Goal: Transaction & Acquisition: Book appointment/travel/reservation

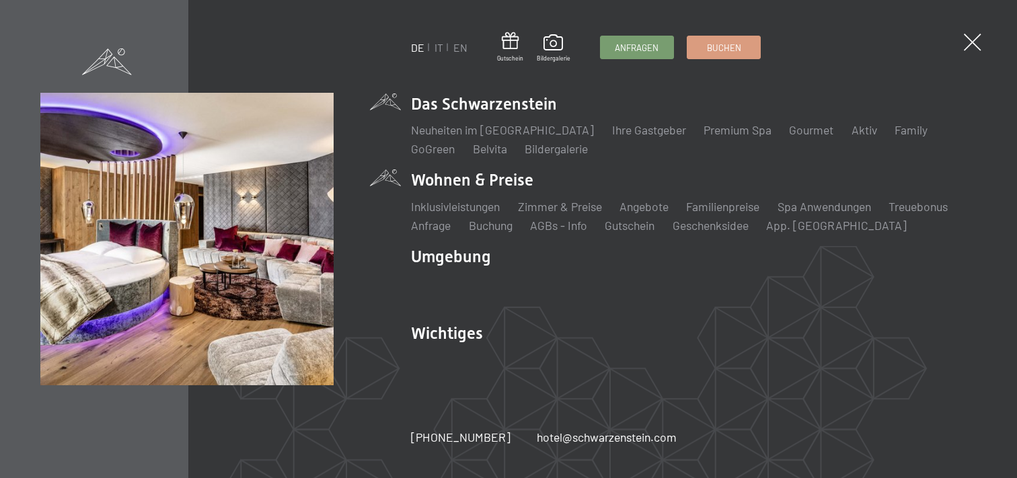
click at [470, 182] on li "Wohnen & Preise Inklusivleistungen [PERSON_NAME] & Preise Liste Angebote Liste …" at bounding box center [693, 201] width 565 height 65
click at [560, 204] on link "Zimmer & Preise" at bounding box center [560, 206] width 84 height 15
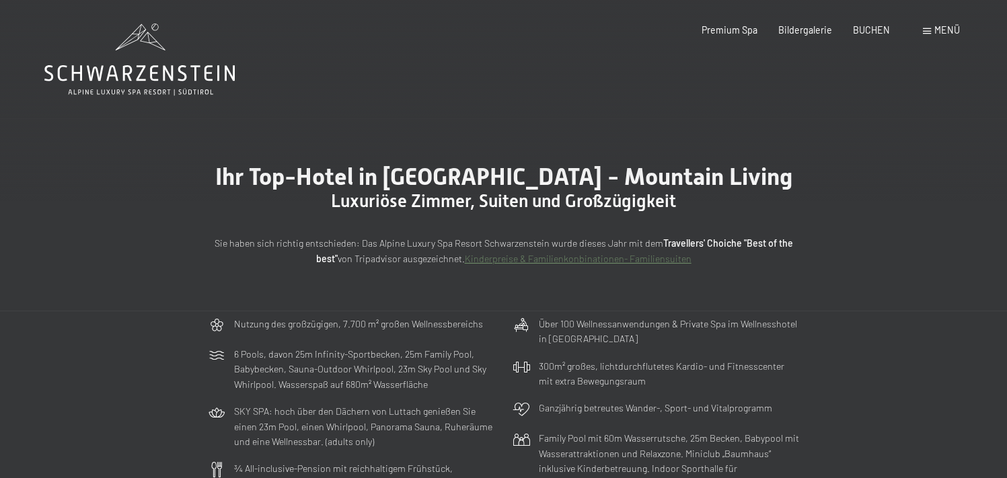
click at [942, 26] on span "Menü" at bounding box center [947, 29] width 26 height 11
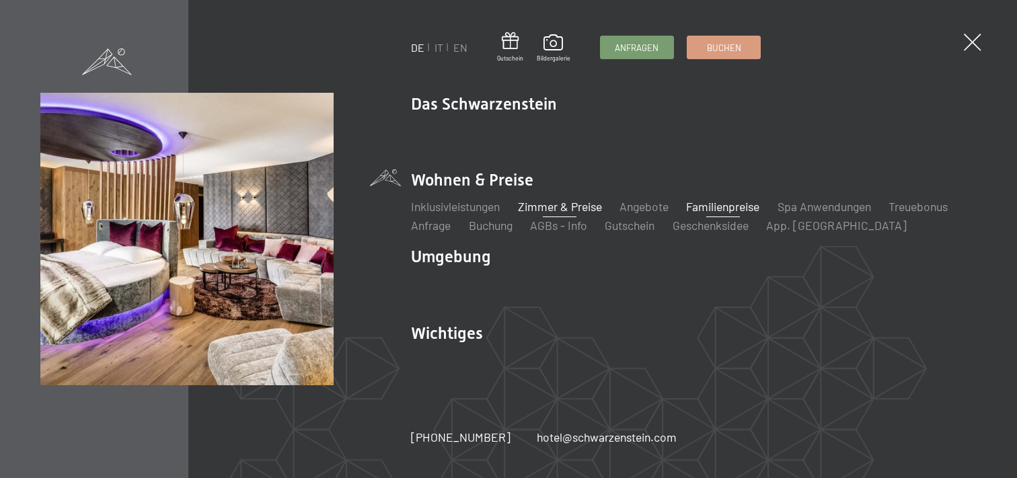
click at [722, 208] on link "Familienpreise" at bounding box center [722, 206] width 73 height 15
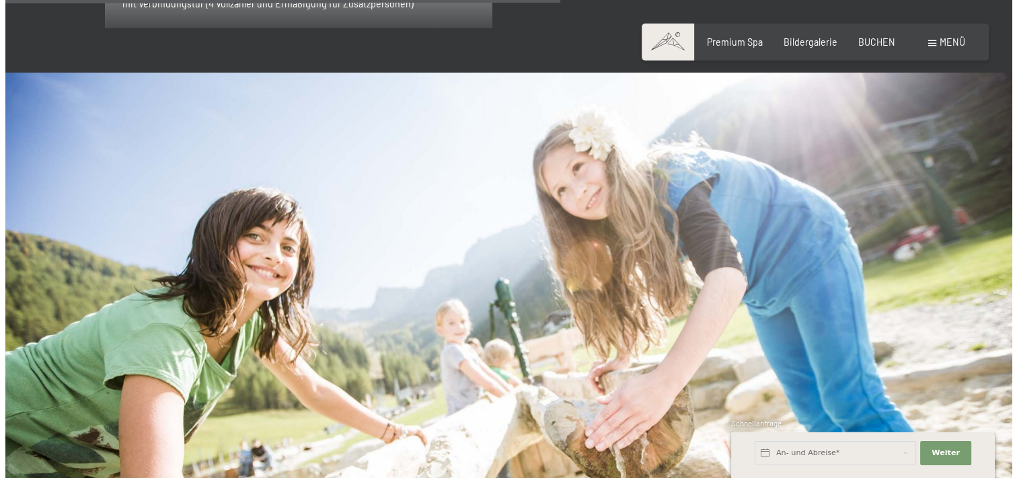
scroll to position [2555, 0]
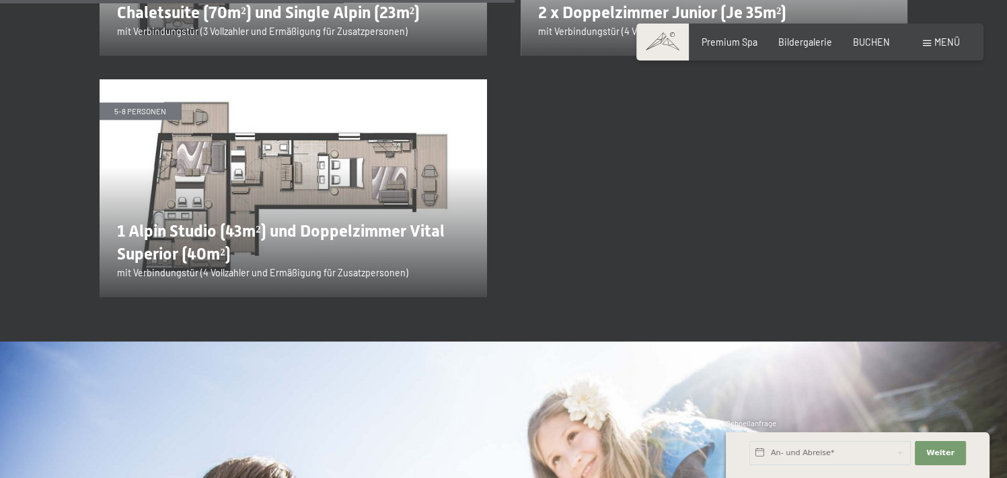
click at [939, 40] on span "Menü" at bounding box center [947, 41] width 26 height 11
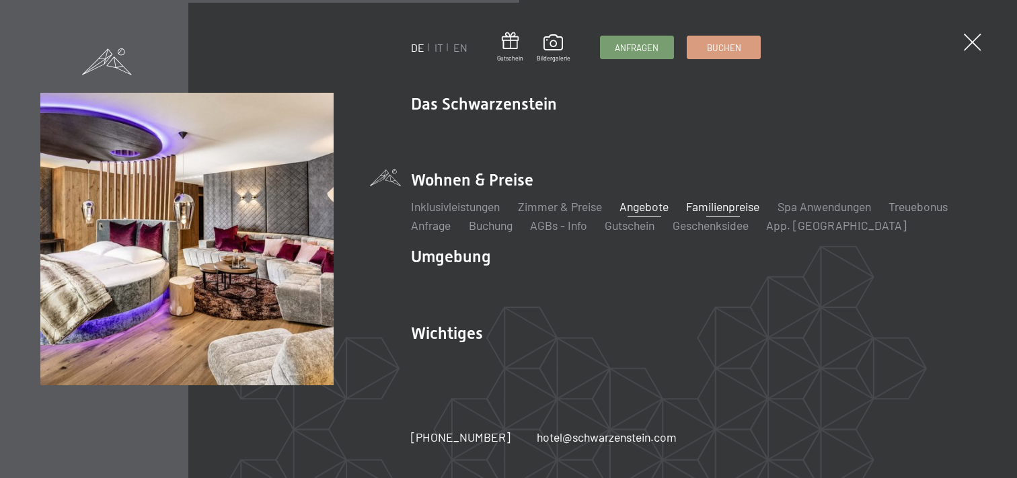
click at [652, 206] on link "Angebote" at bounding box center [643, 206] width 49 height 15
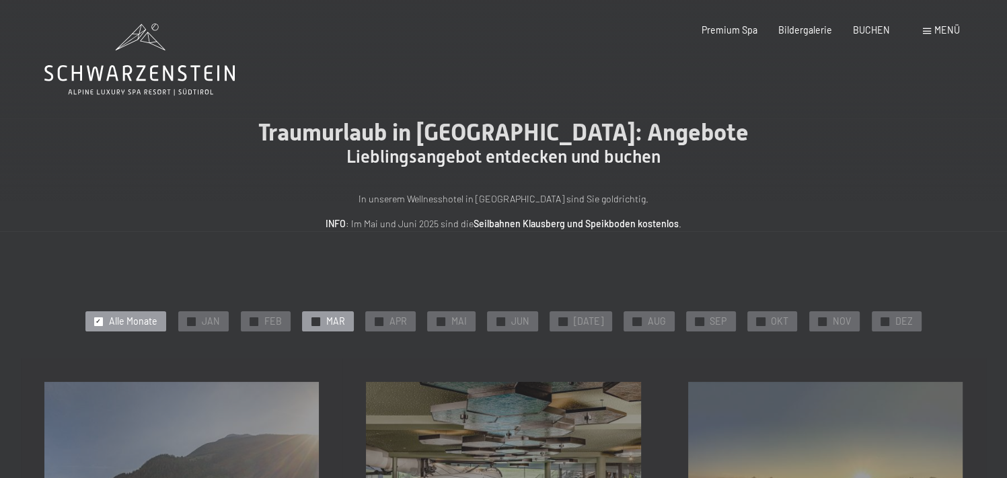
click at [341, 320] on span "MAR" at bounding box center [335, 321] width 19 height 13
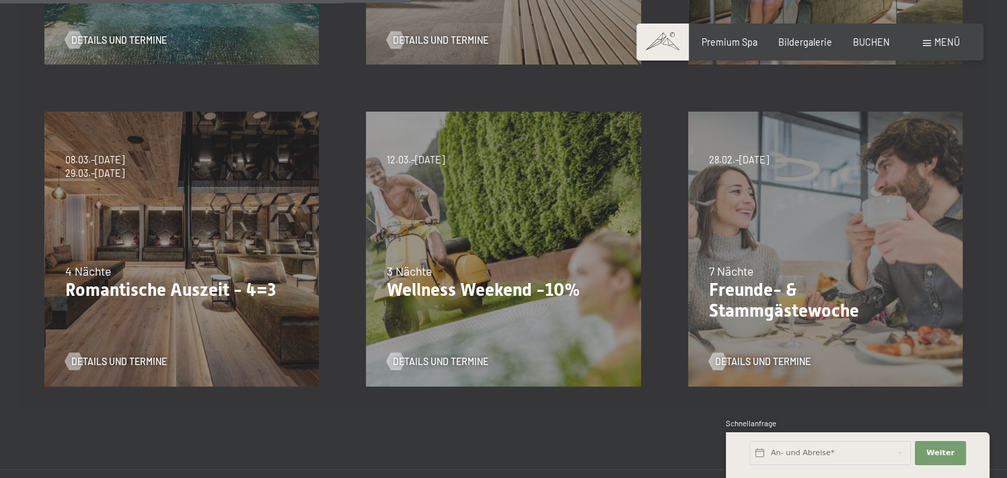
scroll to position [605, 0]
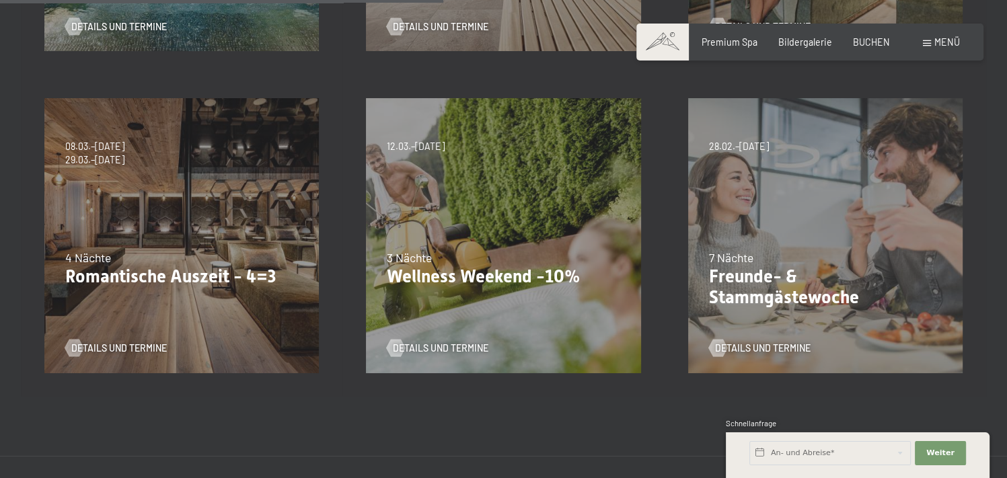
click at [791, 223] on div "28.02.–08.03.2026 7 Nächte Freunde- & Stammgästewoche Details und Termine" at bounding box center [824, 235] width 321 height 321
click at [752, 345] on span "Details und Termine" at bounding box center [775, 348] width 95 height 13
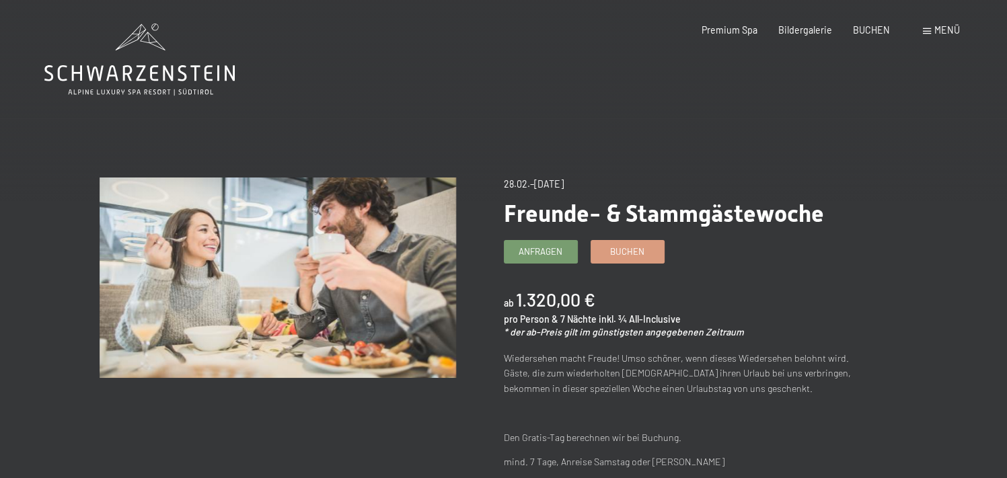
click at [935, 30] on span "Menü" at bounding box center [947, 29] width 26 height 11
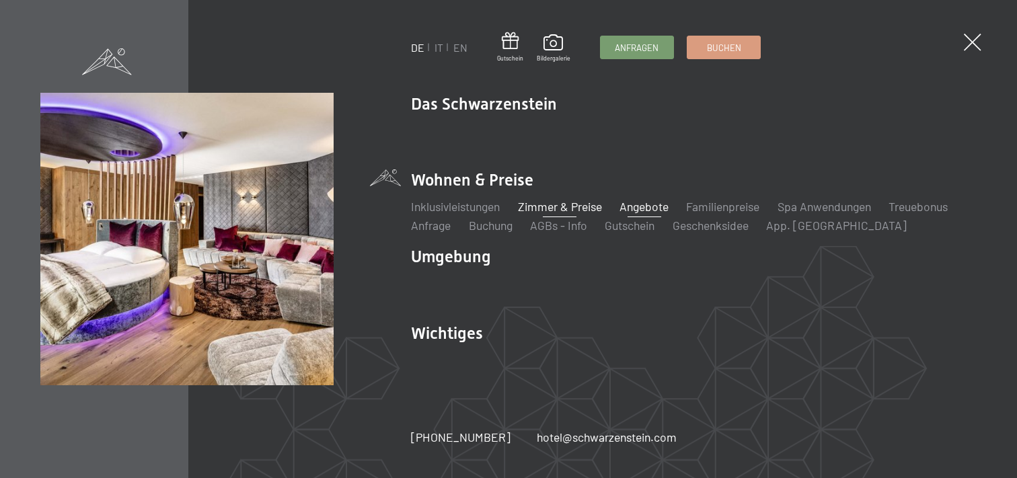
click at [578, 206] on link "Zimmer & Preise" at bounding box center [560, 206] width 84 height 15
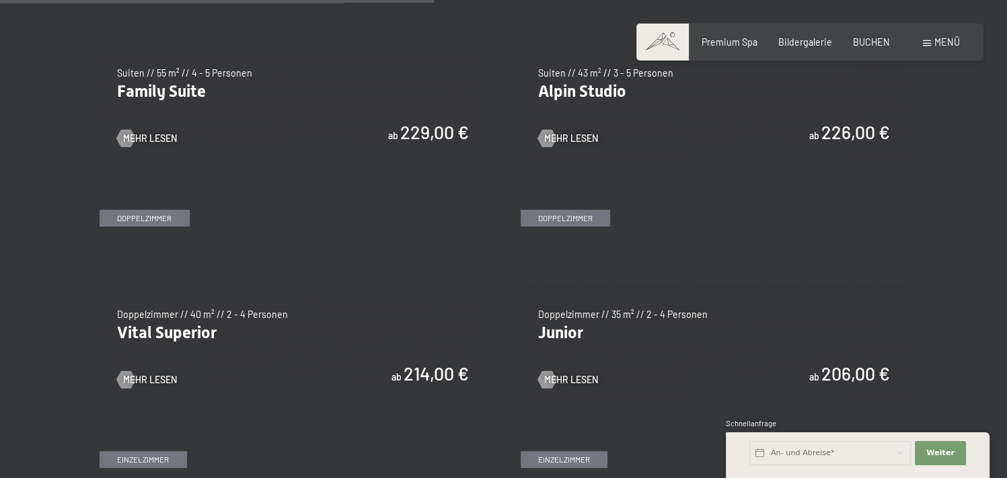
scroll to position [1681, 0]
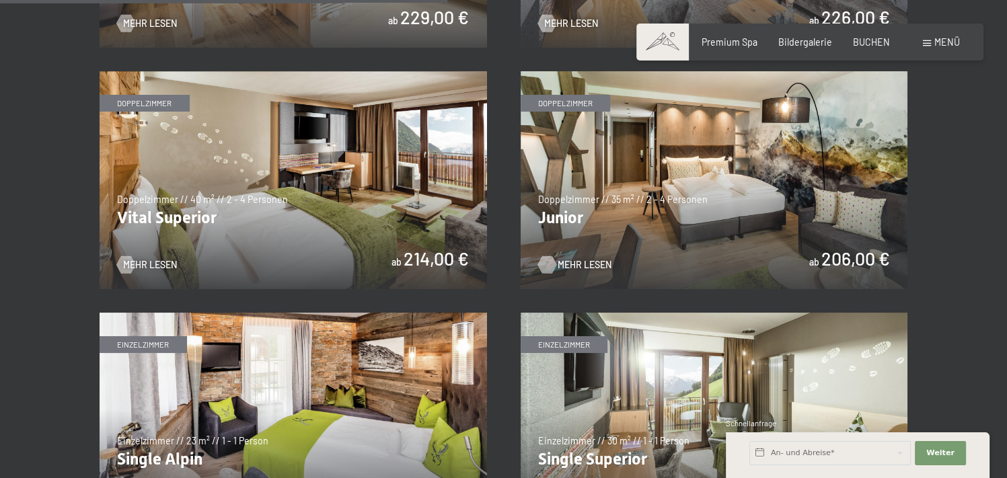
click at [574, 263] on span "Mehr Lesen" at bounding box center [584, 264] width 54 height 13
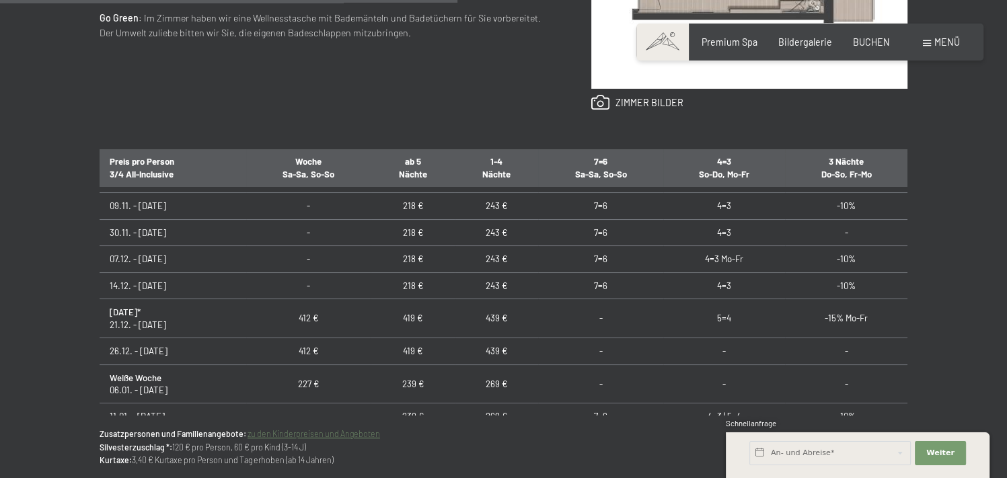
scroll to position [163, 0]
